Goal: Find specific page/section: Find specific page/section

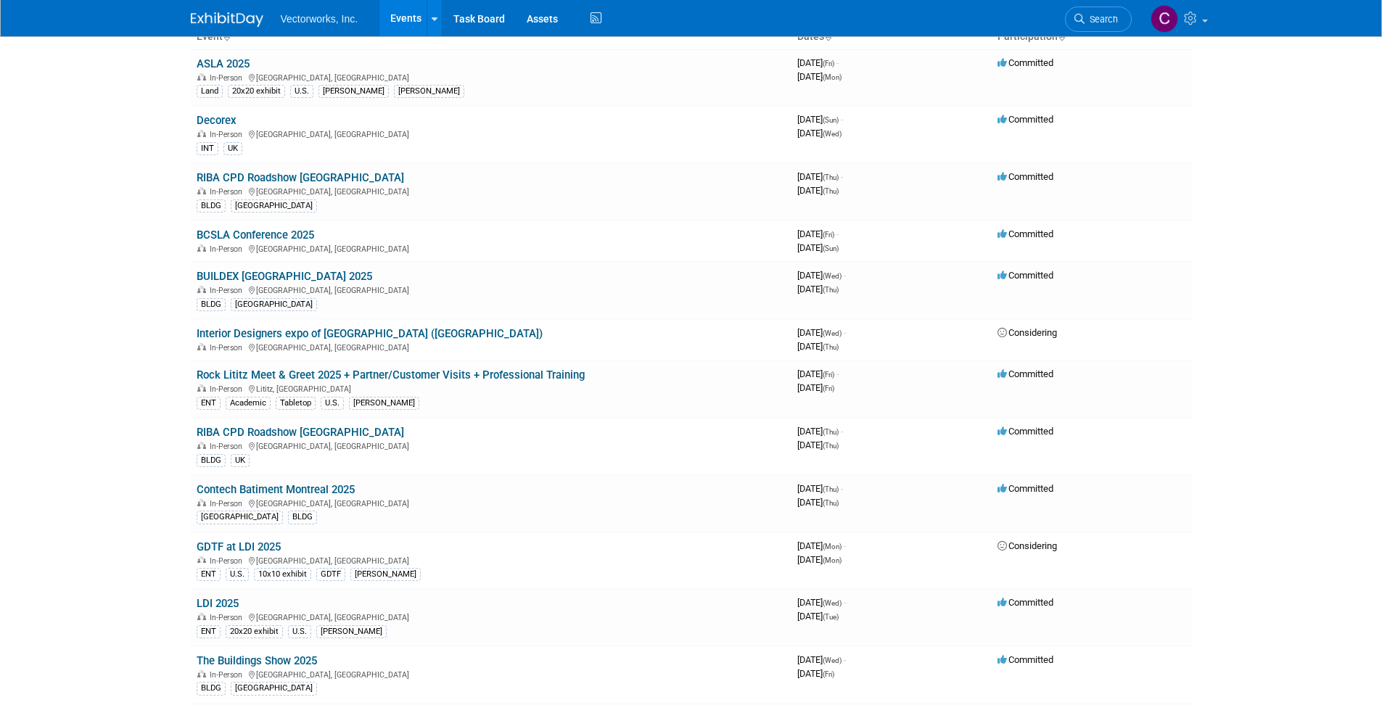
scroll to position [136, 0]
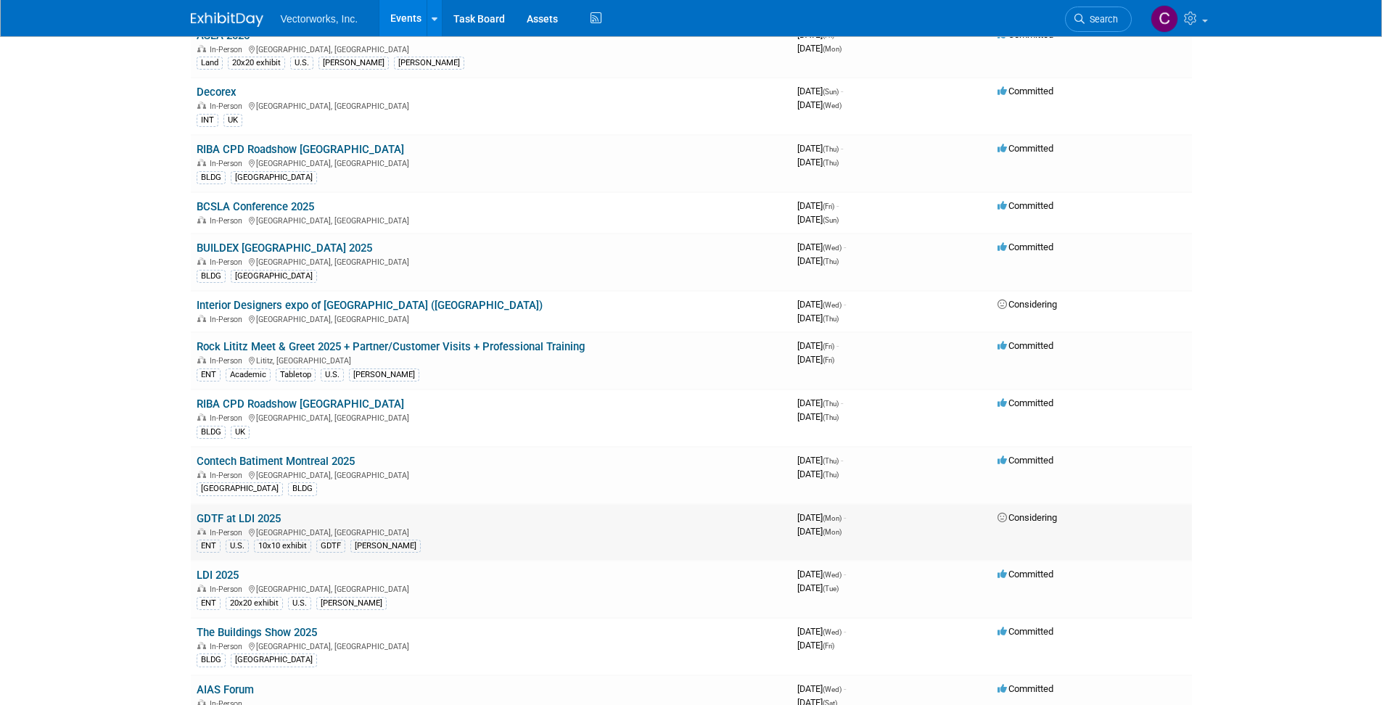
click at [243, 520] on link "GDTF at LDI 2025" at bounding box center [239, 518] width 84 height 13
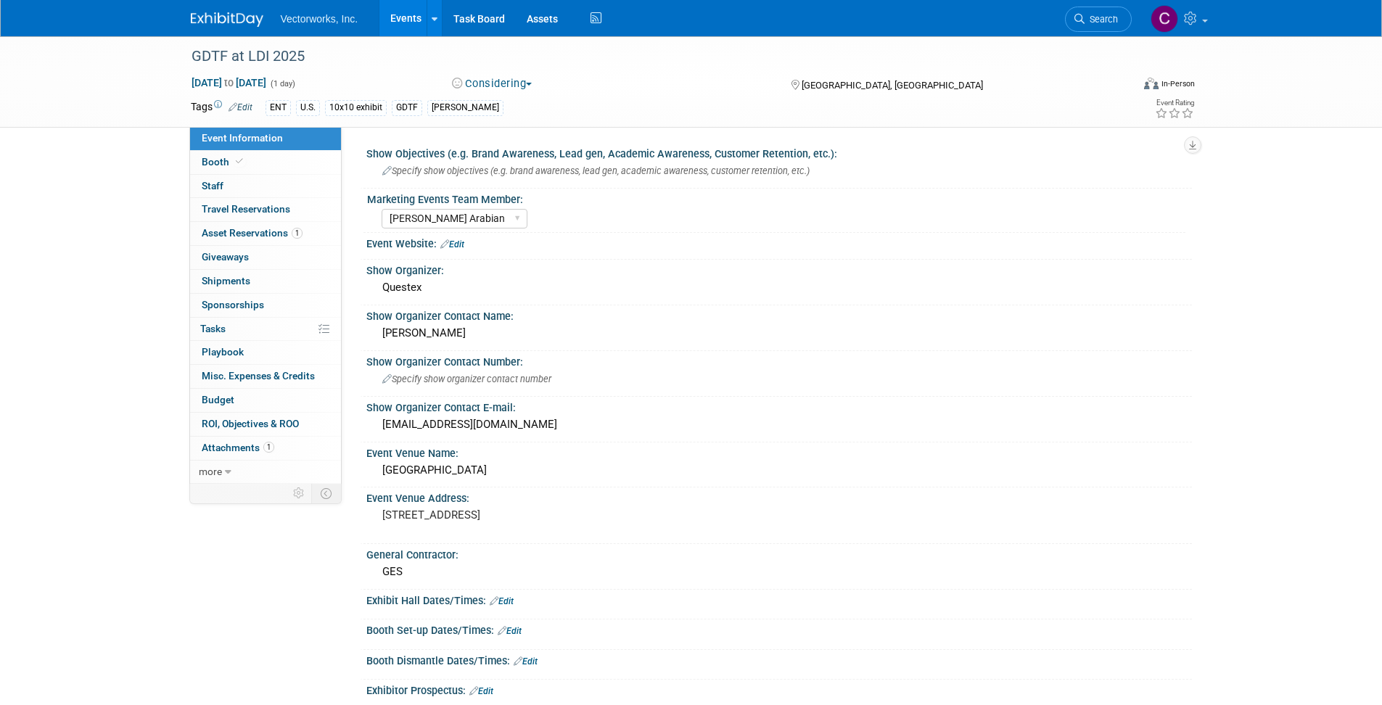
select select "Tania Arabian"
click at [241, 162] on icon at bounding box center [239, 161] width 7 height 8
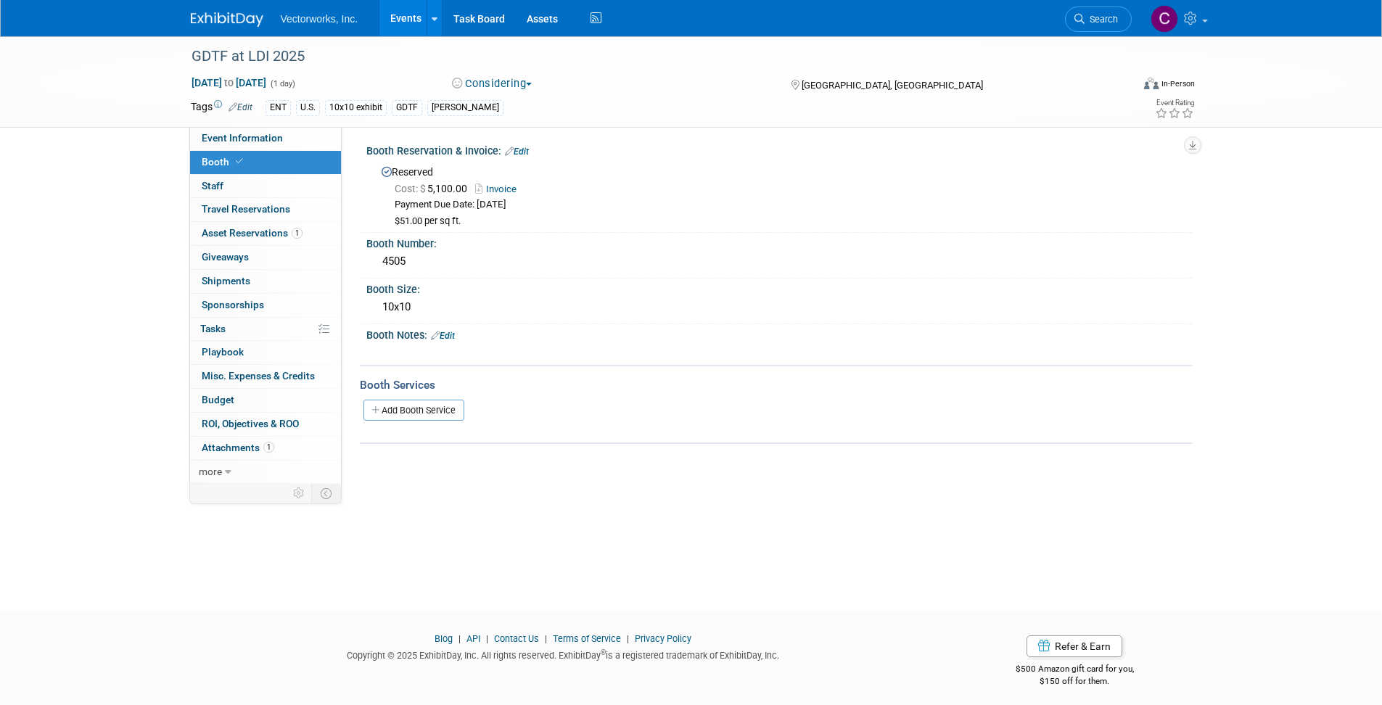
scroll to position [1, 0]
